Goal: Information Seeking & Learning: Learn about a topic

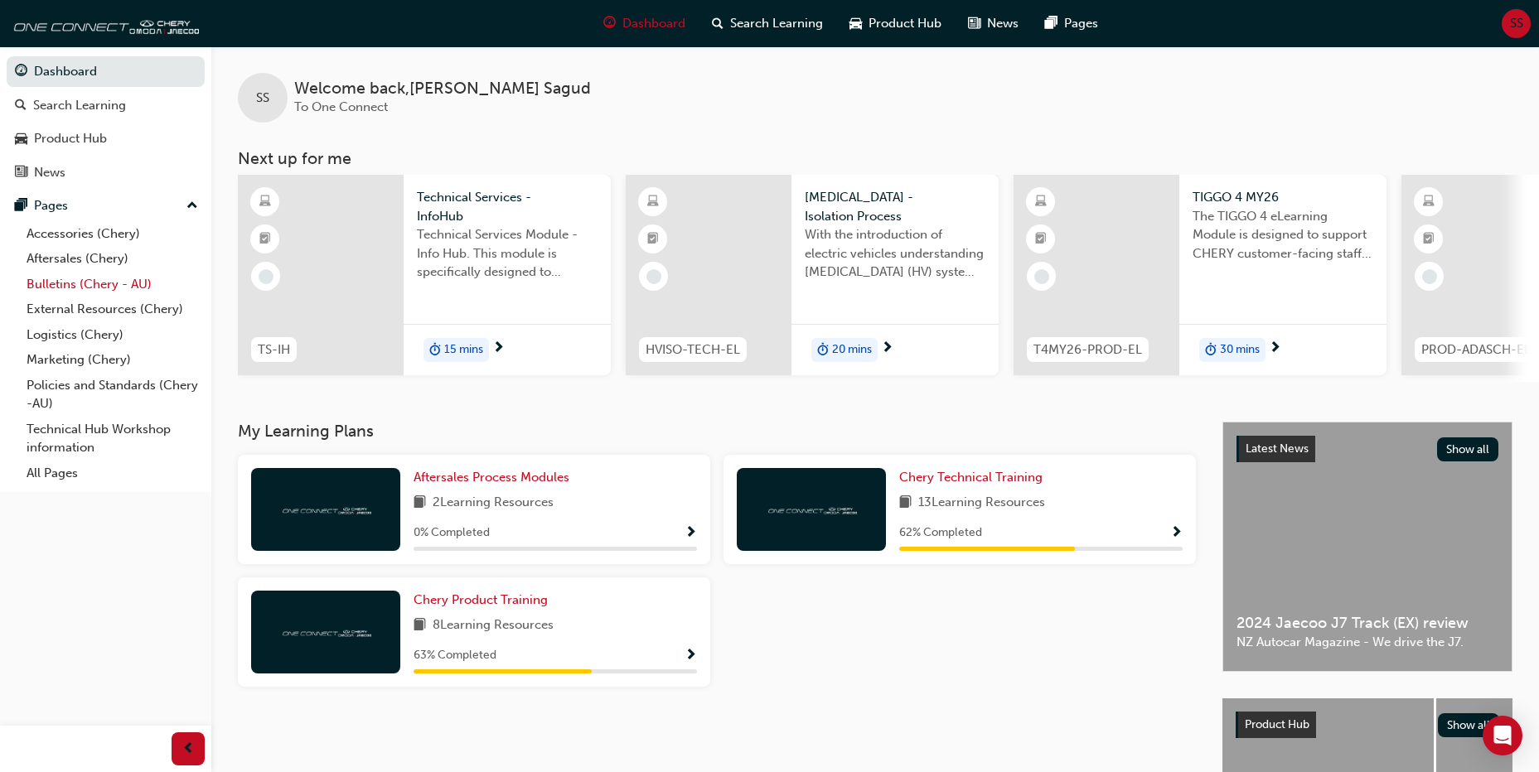
click at [79, 286] on link "Bulletins (Chery - AU)" at bounding box center [112, 285] width 185 height 26
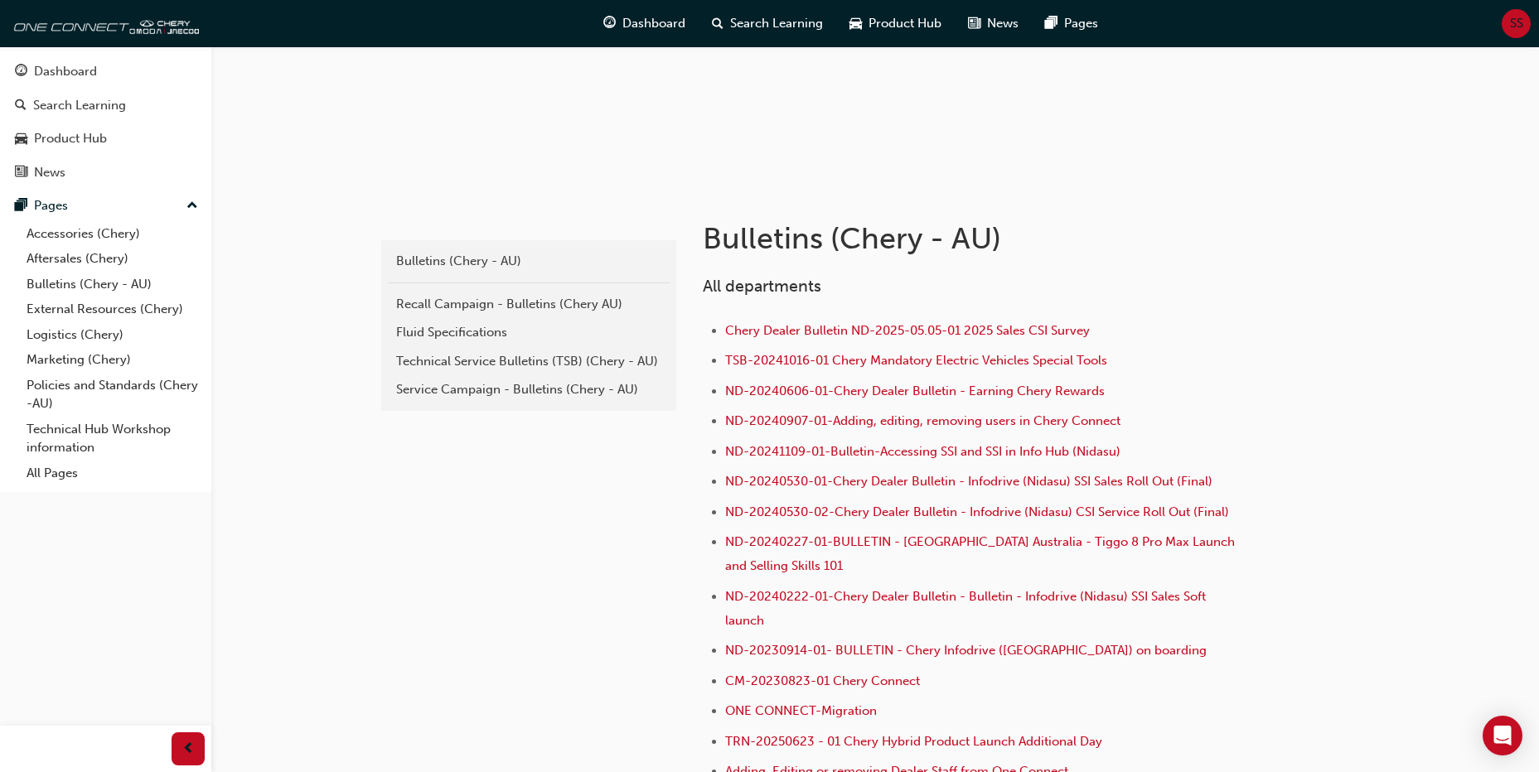
scroll to position [249, 0]
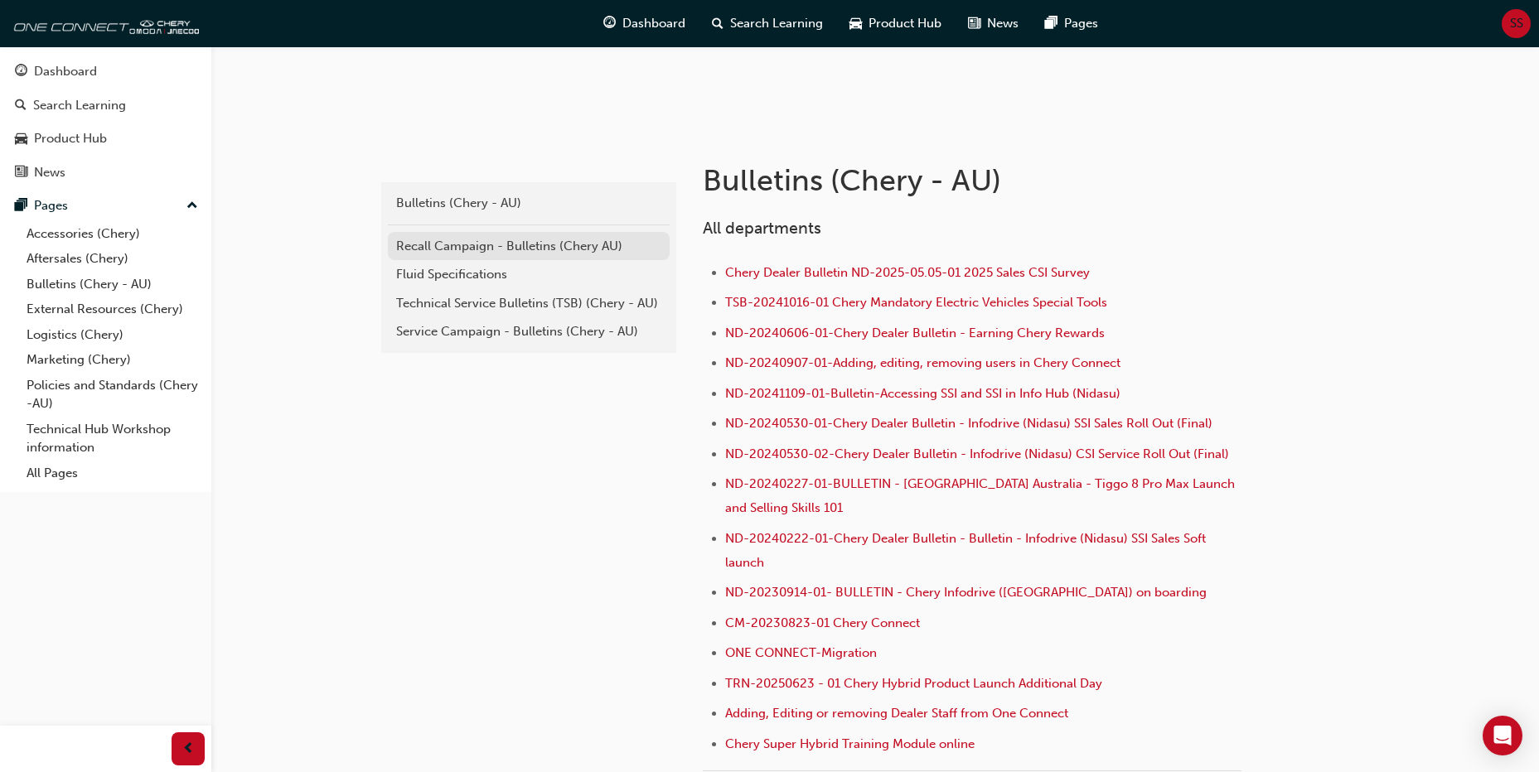
click at [499, 239] on div "Recall Campaign - Bulletins (Chery AU)" at bounding box center [528, 246] width 265 height 19
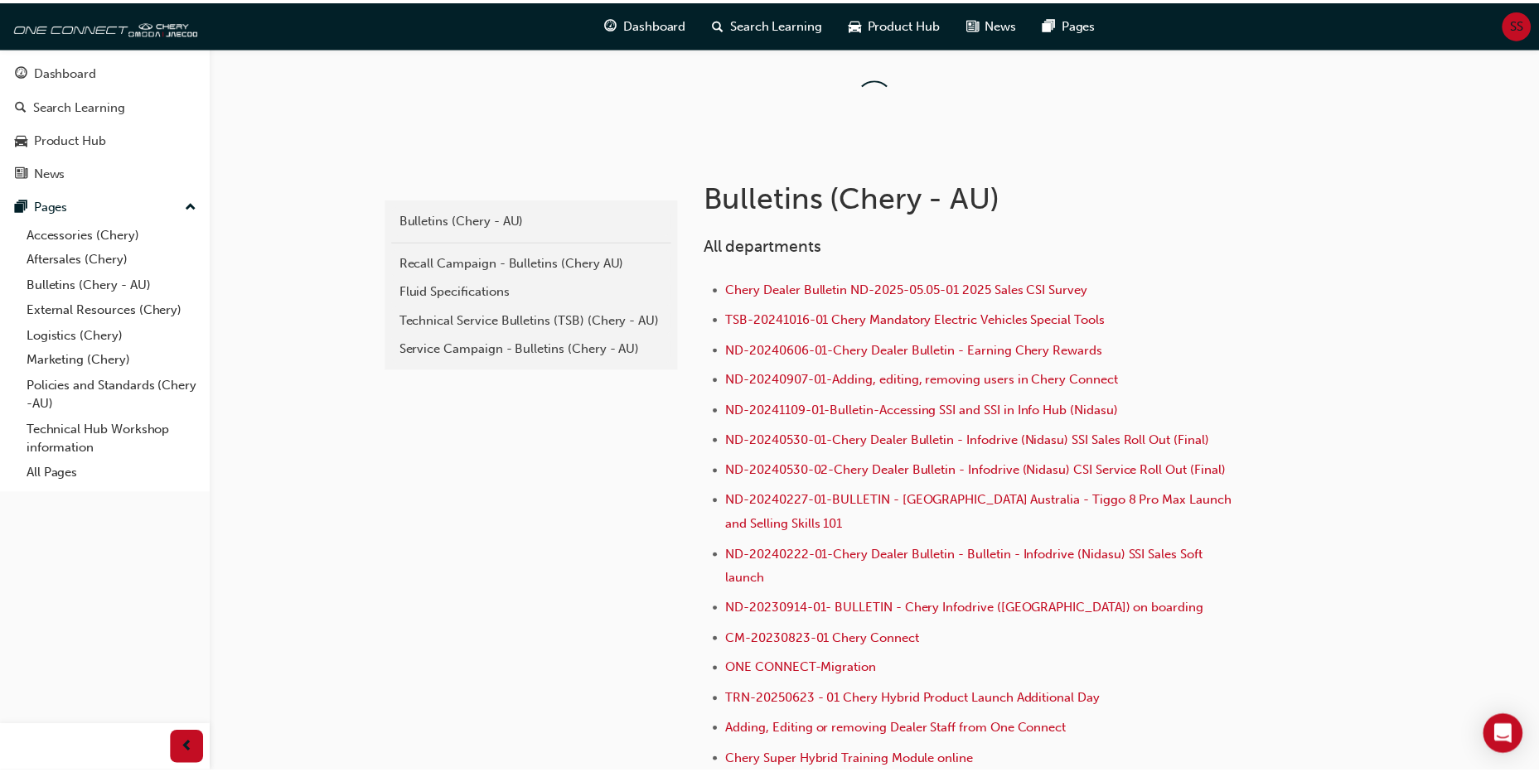
scroll to position [249, 0]
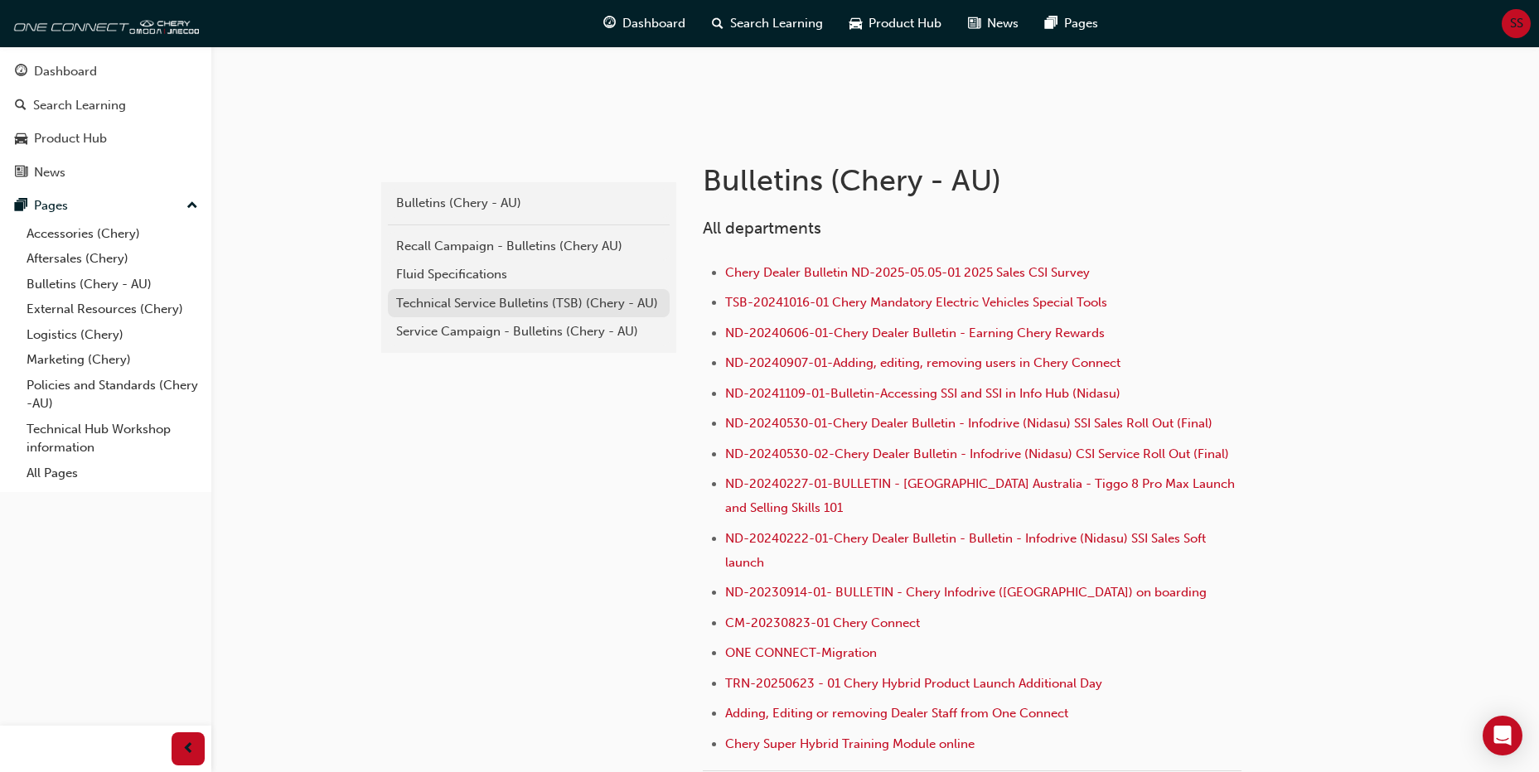
click at [511, 307] on div "Technical Service Bulletins (TSB) (Chery - AU)" at bounding box center [528, 303] width 265 height 19
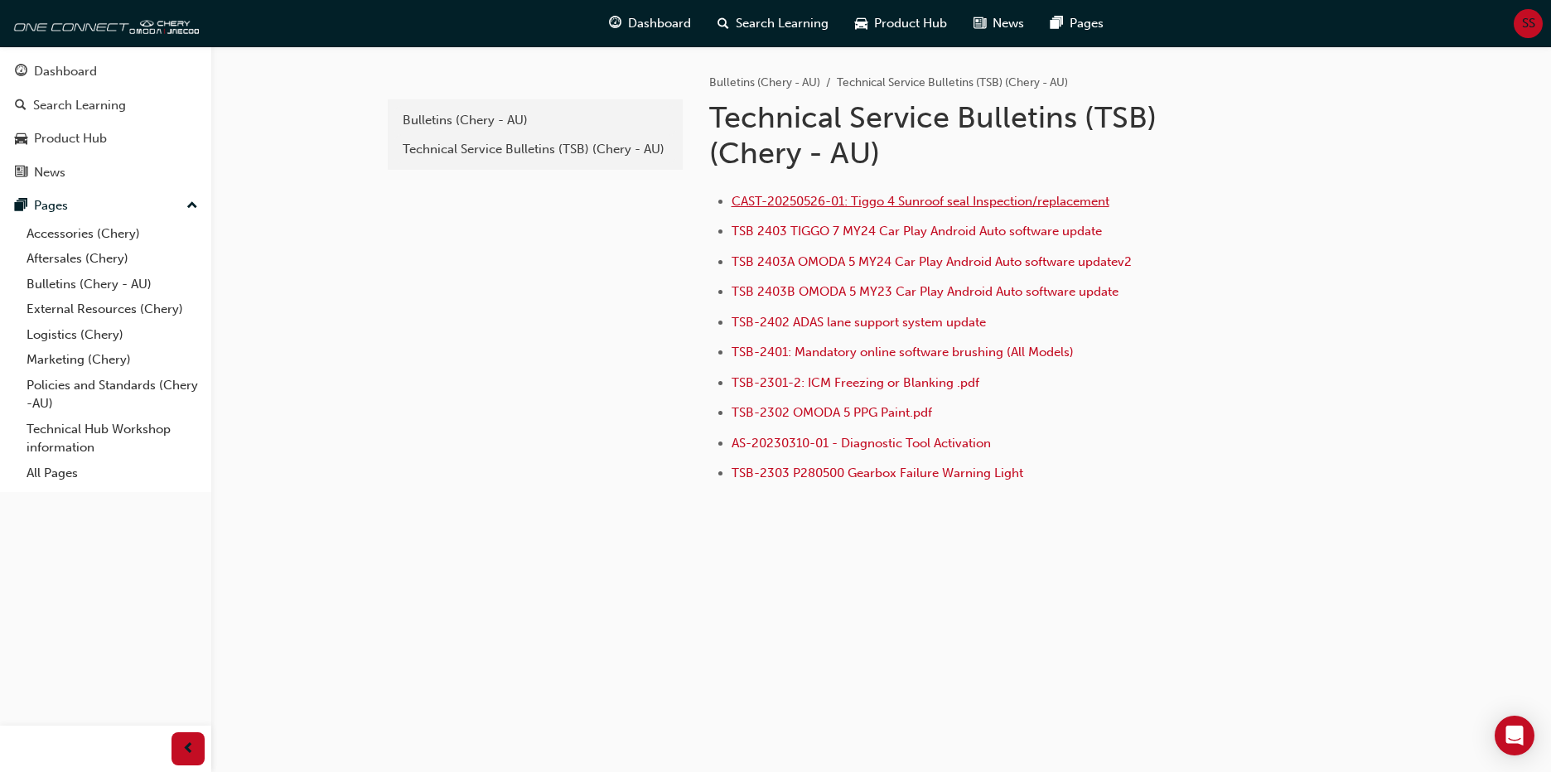
click at [926, 206] on span "CAST-20250526-01: Tiggo 4 Sunroof seal Inspection/replacement" at bounding box center [921, 201] width 378 height 15
